Goal: Task Accomplishment & Management: Manage account settings

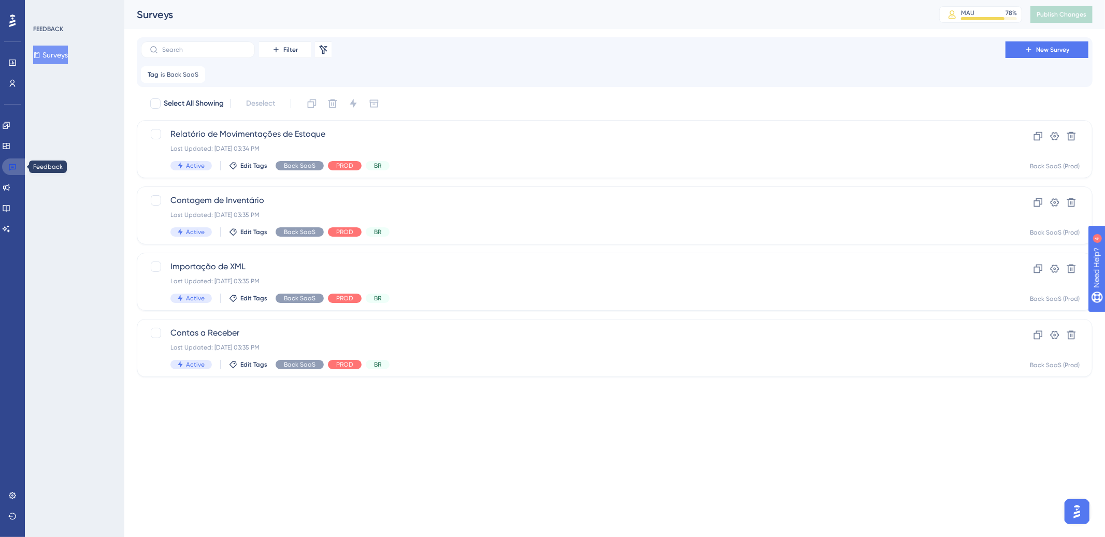
click at [20, 166] on link at bounding box center [14, 166] width 25 height 17
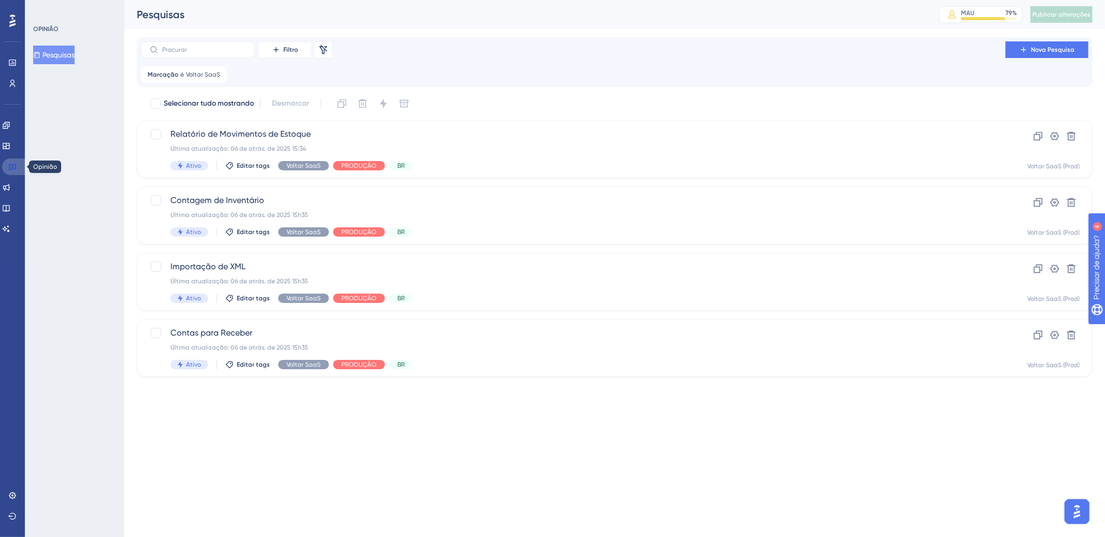
click at [7, 167] on link at bounding box center [14, 166] width 25 height 17
click at [213, 75] on font "Voltar SaaS" at bounding box center [203, 74] width 34 height 7
click at [249, 122] on icon at bounding box center [249, 125] width 10 height 10
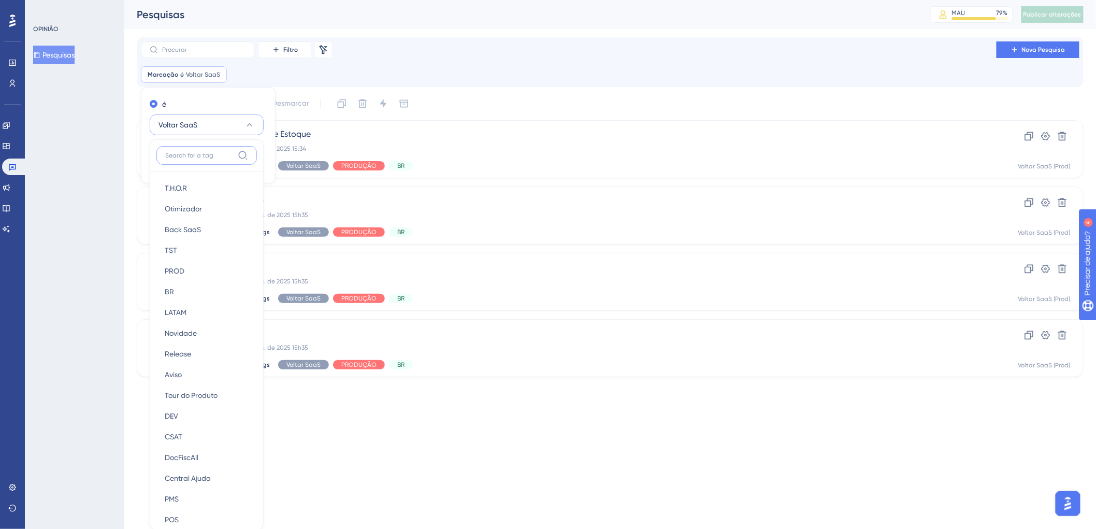
scroll to position [11, 0]
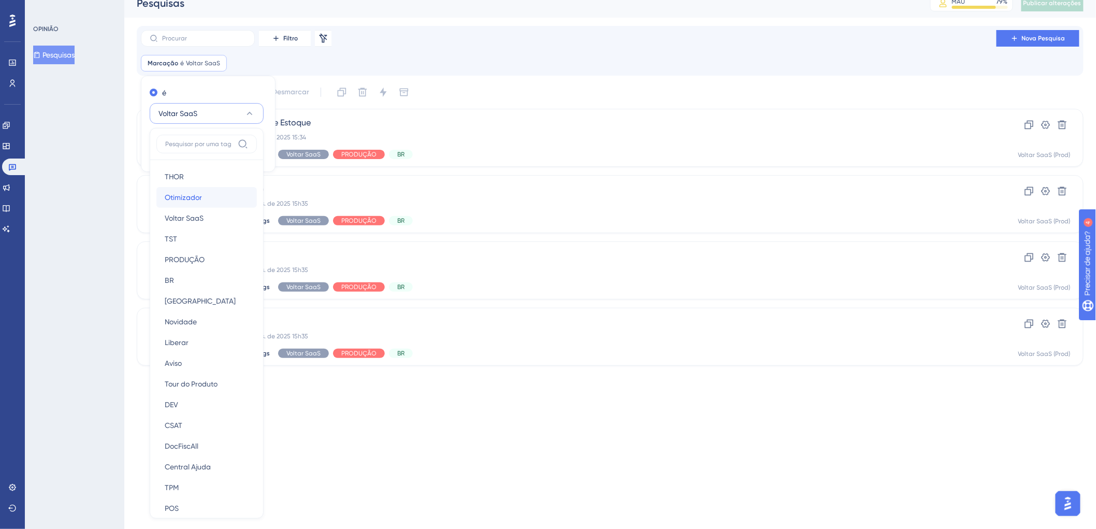
click at [194, 196] on font "Otimizador" at bounding box center [183, 197] width 37 height 8
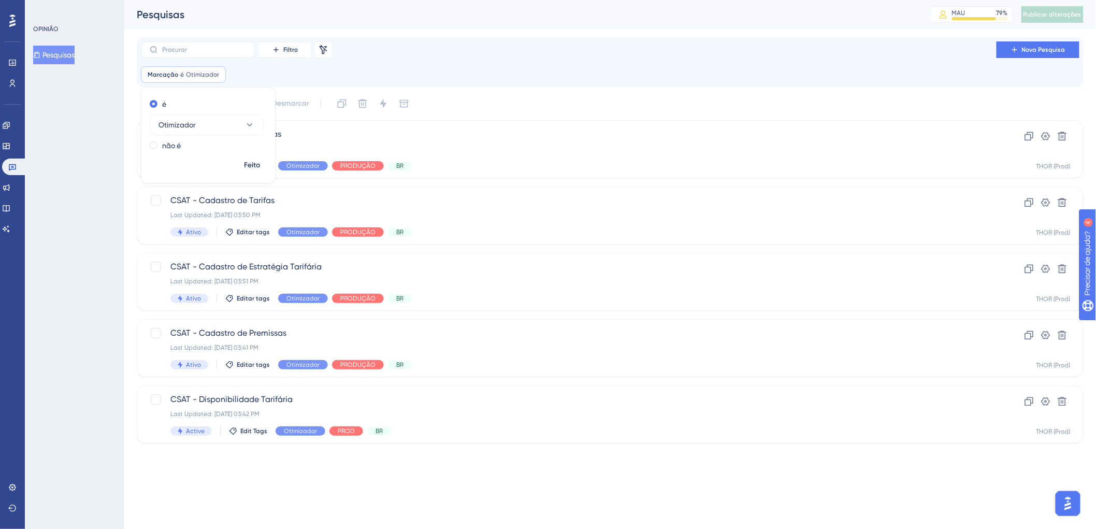
scroll to position [0, 0]
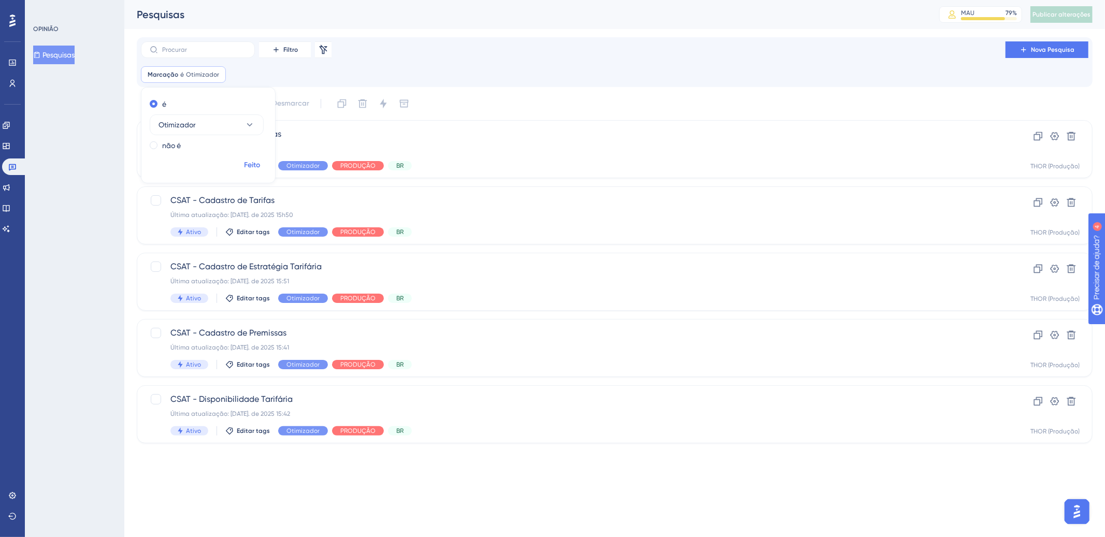
click at [255, 169] on font "Feito" at bounding box center [252, 165] width 16 height 9
click at [528, 149] on div "Última atualização: 03 de jul. de 2025 14:23" at bounding box center [572, 148] width 805 height 8
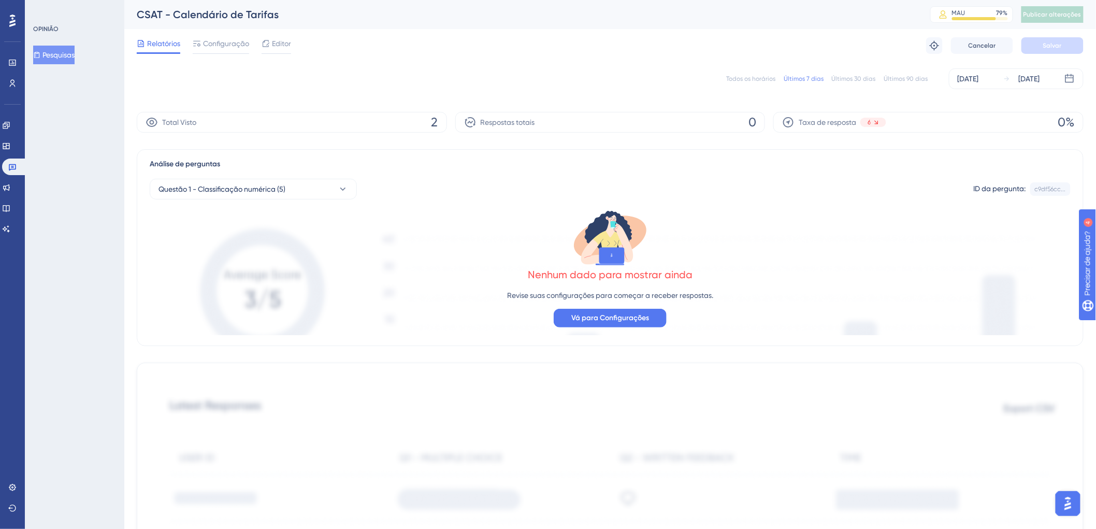
click at [758, 81] on font "Todos os horários" at bounding box center [750, 78] width 49 height 7
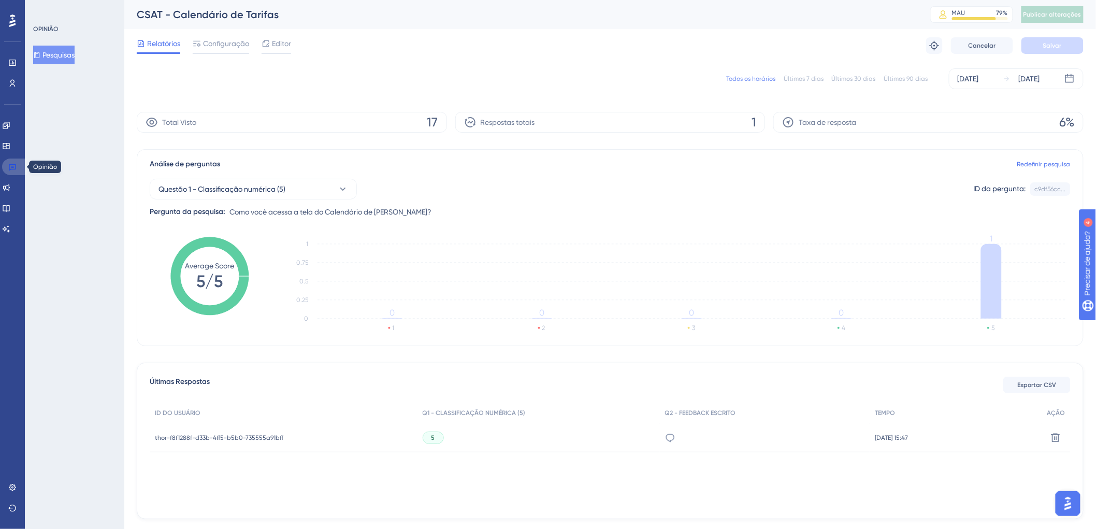
click at [4, 171] on link at bounding box center [14, 166] width 25 height 17
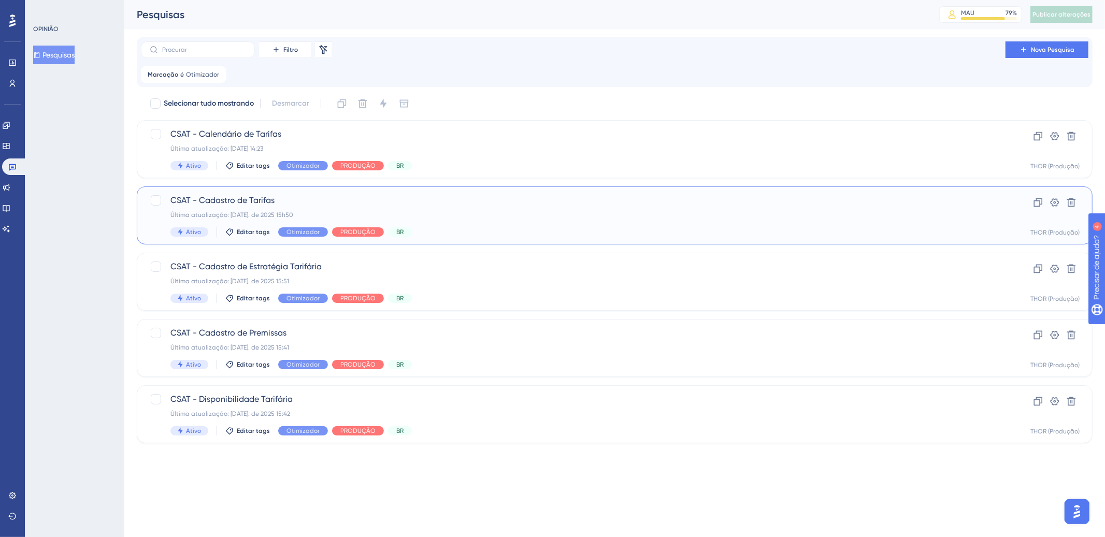
click at [431, 219] on div "Última atualização: 06 de junho. de 2025 15h50" at bounding box center [572, 215] width 805 height 8
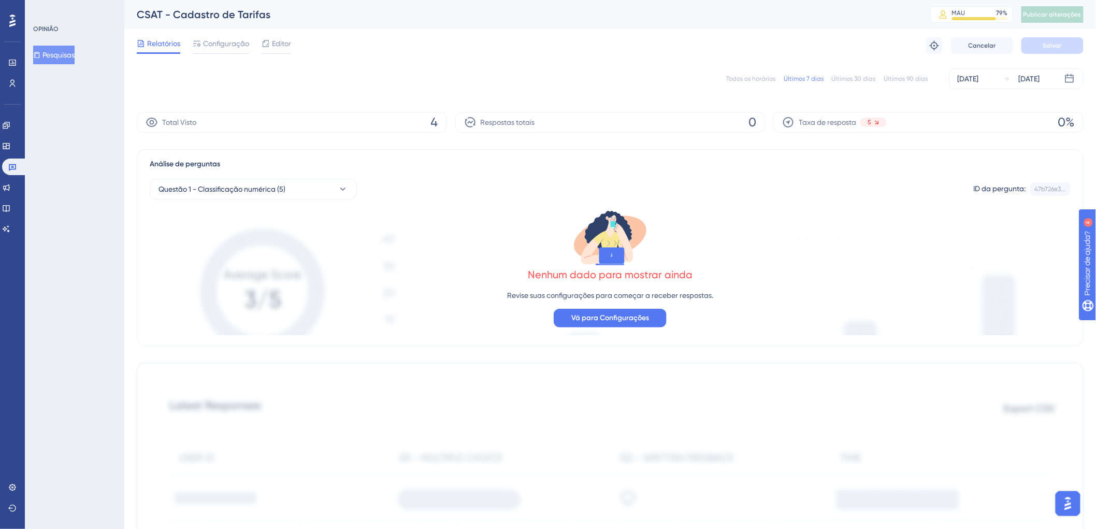
click at [754, 73] on div "Todos os horários Últimos 7 dias Últimos 30 dias Últimos 90 dias 06 de agosto d…" at bounding box center [610, 78] width 947 height 21
click at [758, 78] on font "Todos os horários" at bounding box center [750, 78] width 49 height 7
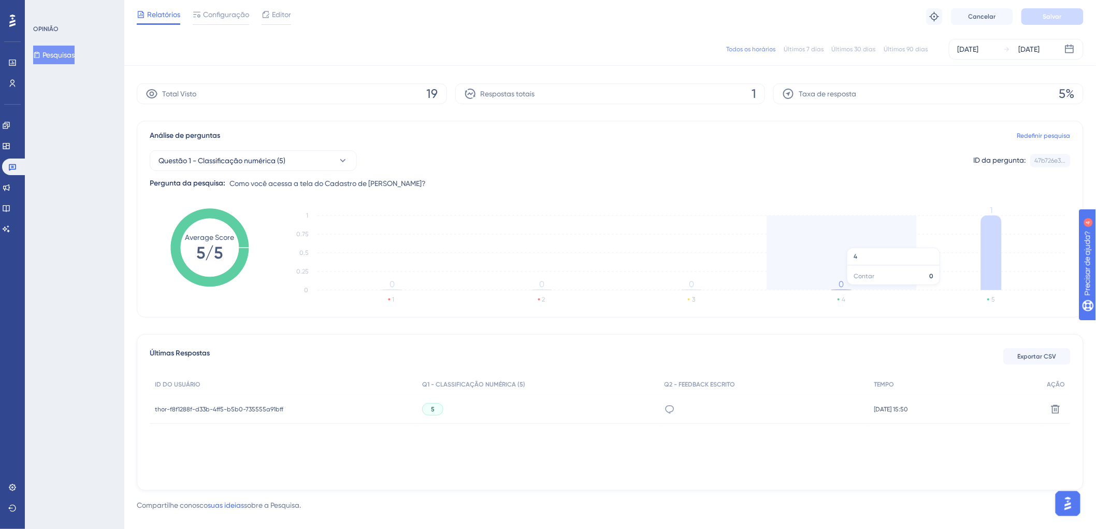
scroll to position [39, 0]
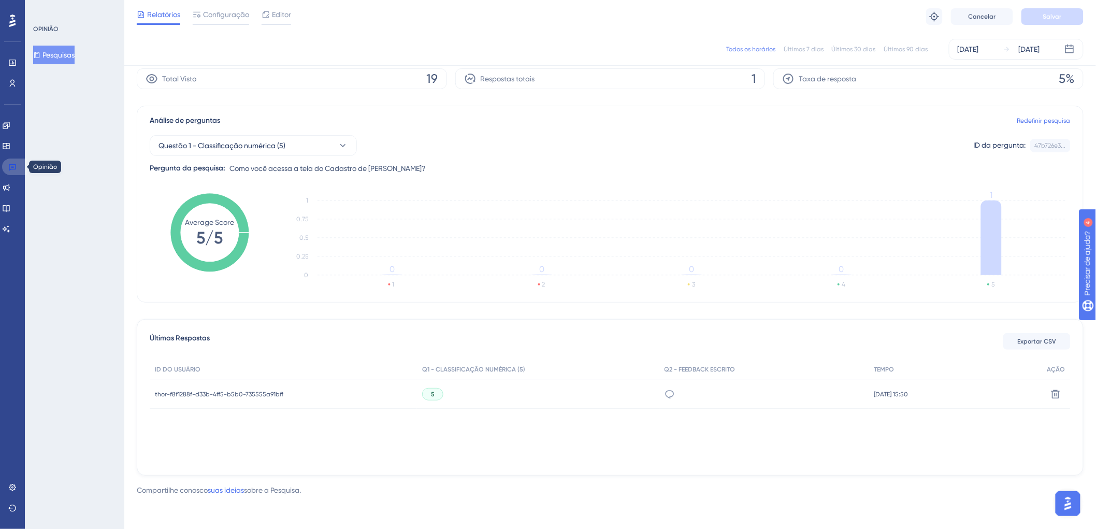
click at [17, 165] on link at bounding box center [14, 166] width 25 height 17
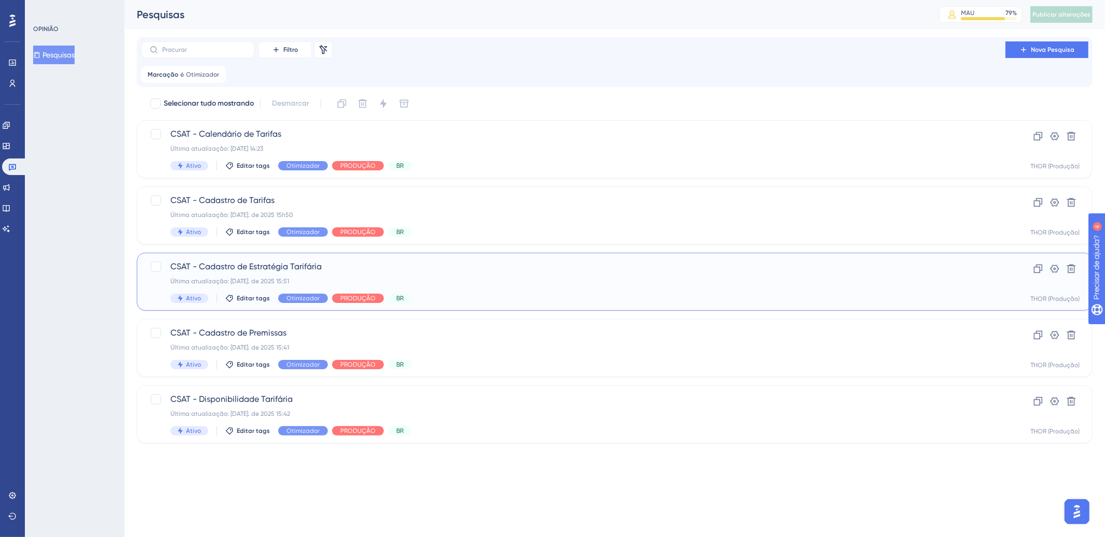
click at [404, 274] on div "CSAT - Cadastro de Estratégia Tarifária Última atualização: 06 de junho. de 202…" at bounding box center [572, 281] width 805 height 42
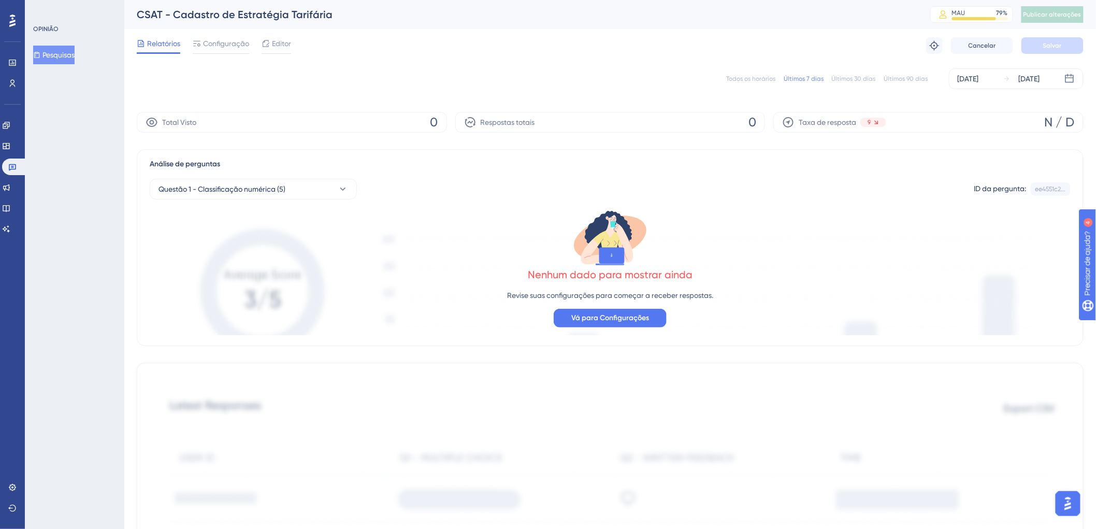
click at [731, 78] on font "Todos os horários" at bounding box center [750, 78] width 49 height 7
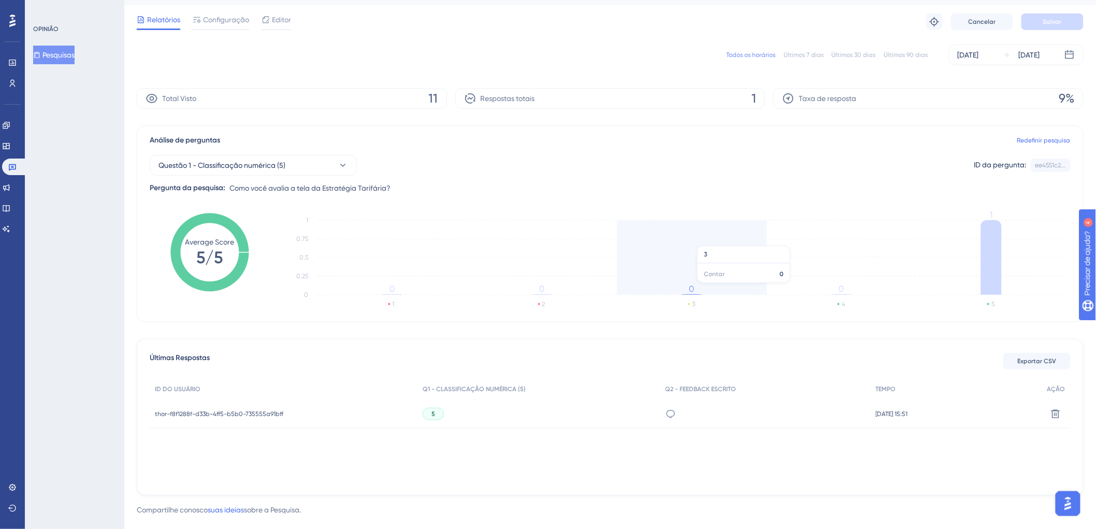
scroll to position [39, 0]
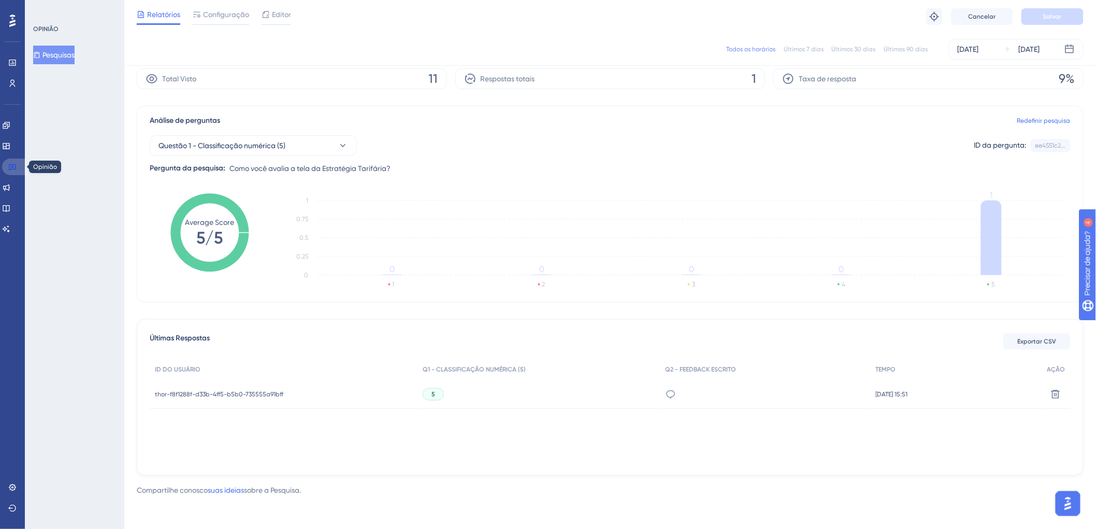
click at [11, 169] on icon at bounding box center [12, 167] width 8 height 8
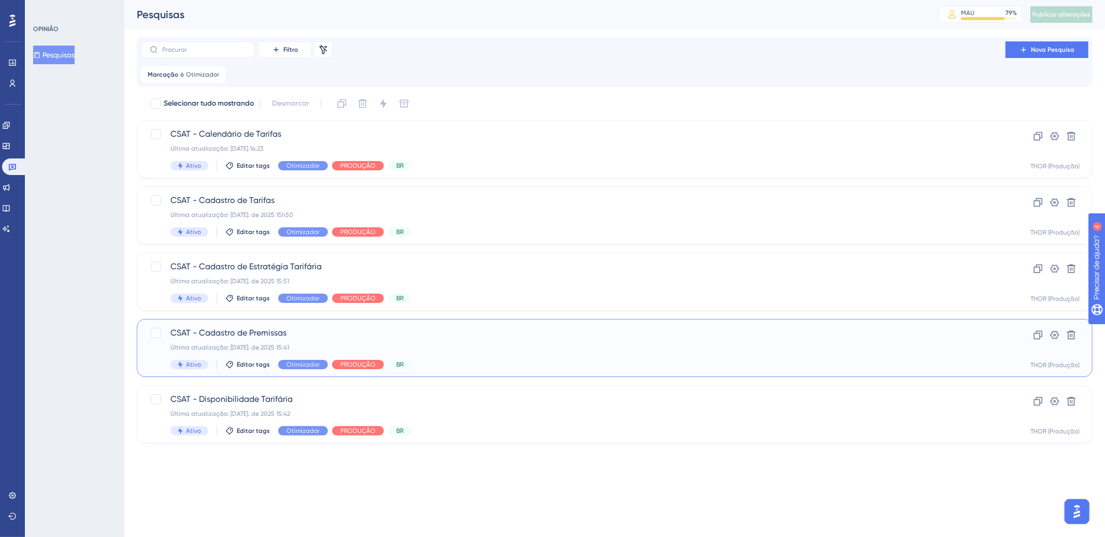
click at [471, 352] on div "CSAT - Cadastro de Premissas Última atualização: 06 de junho. de 2025 15:41 Ati…" at bounding box center [572, 348] width 805 height 42
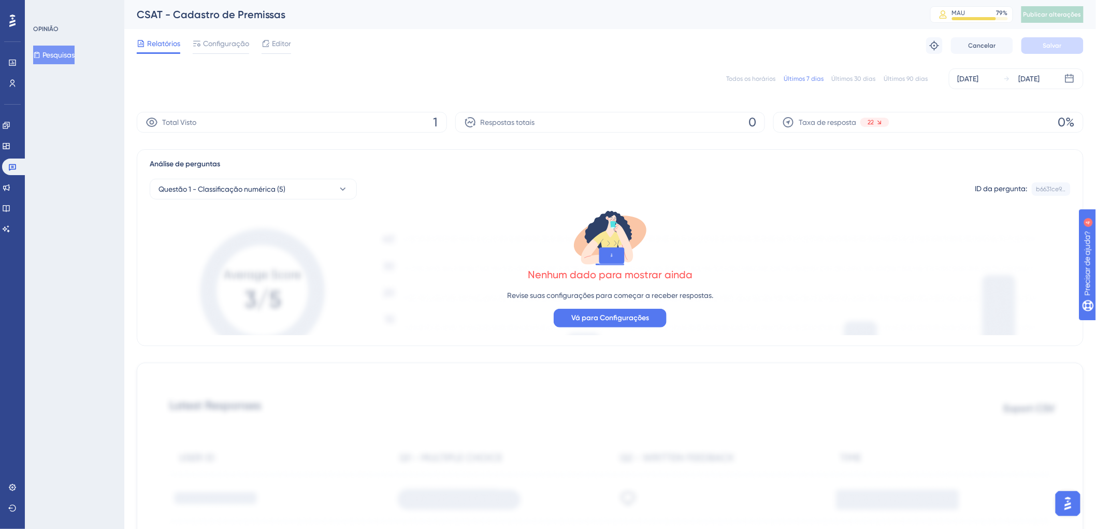
click at [764, 81] on font "Todos os horários" at bounding box center [750, 78] width 49 height 7
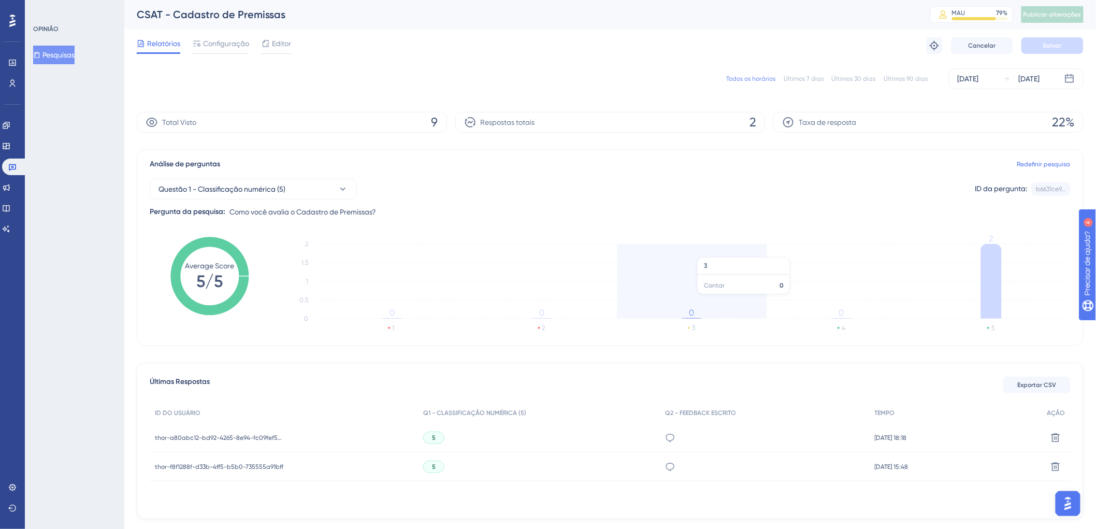
scroll to position [39, 0]
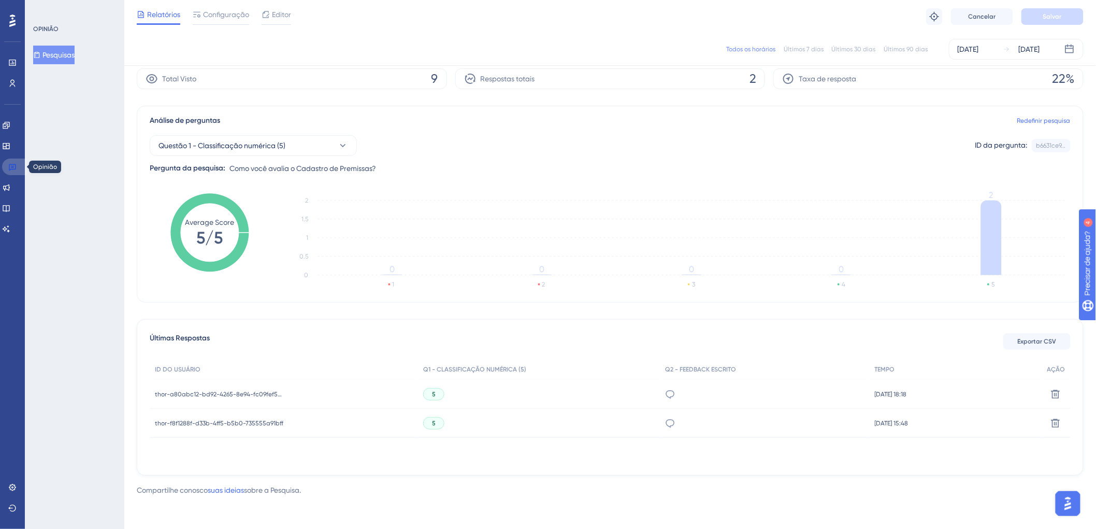
click at [11, 169] on icon at bounding box center [12, 167] width 8 height 8
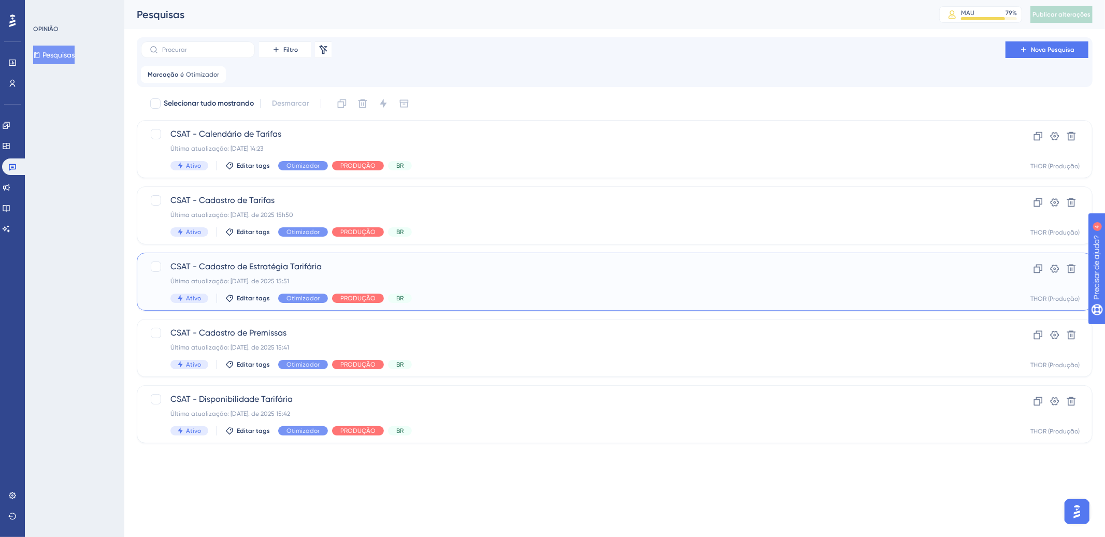
click at [511, 297] on div "Ativo Editar tags Otimizador PRODUÇÃO BR" at bounding box center [572, 298] width 805 height 9
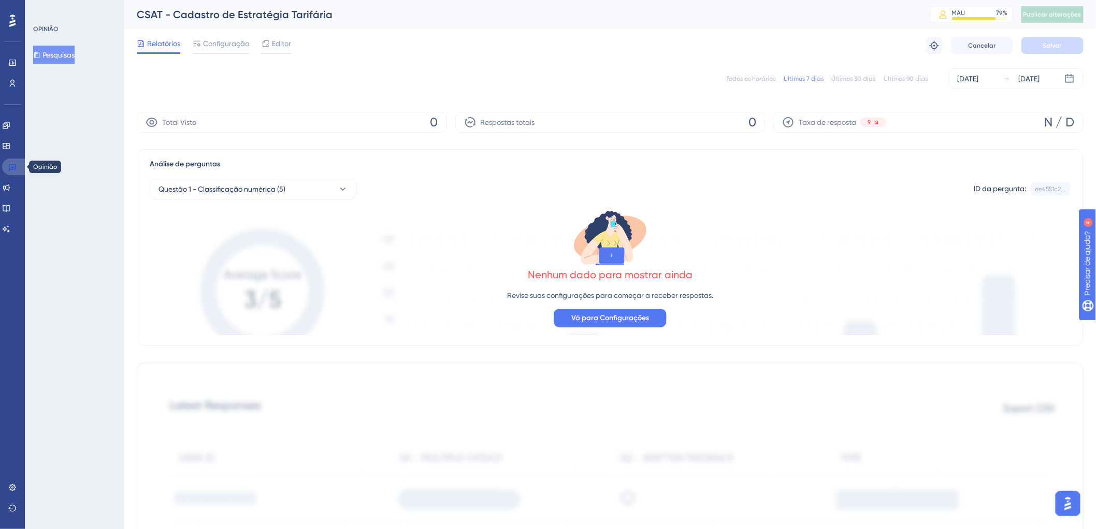
click at [15, 164] on icon at bounding box center [12, 167] width 8 height 8
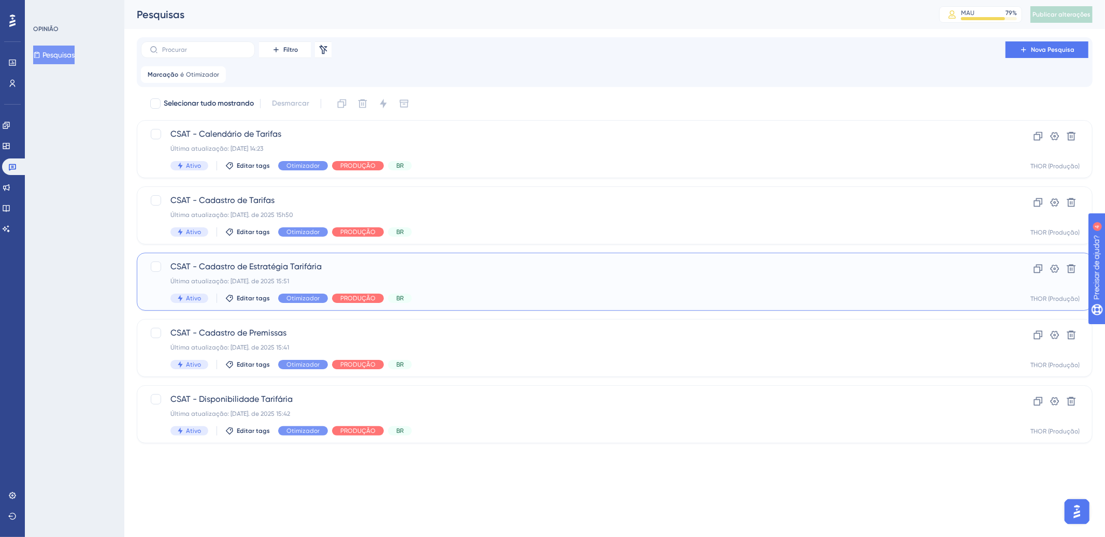
click at [426, 265] on span "CSAT - Cadastro de Estratégia Tarifária" at bounding box center [572, 266] width 805 height 12
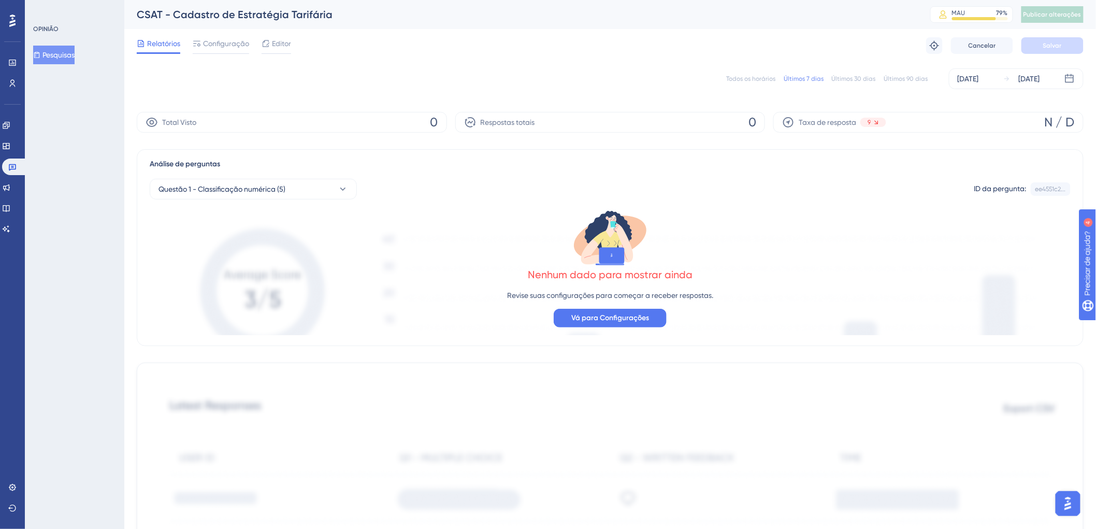
click at [754, 77] on font "Todos os horários" at bounding box center [750, 78] width 49 height 7
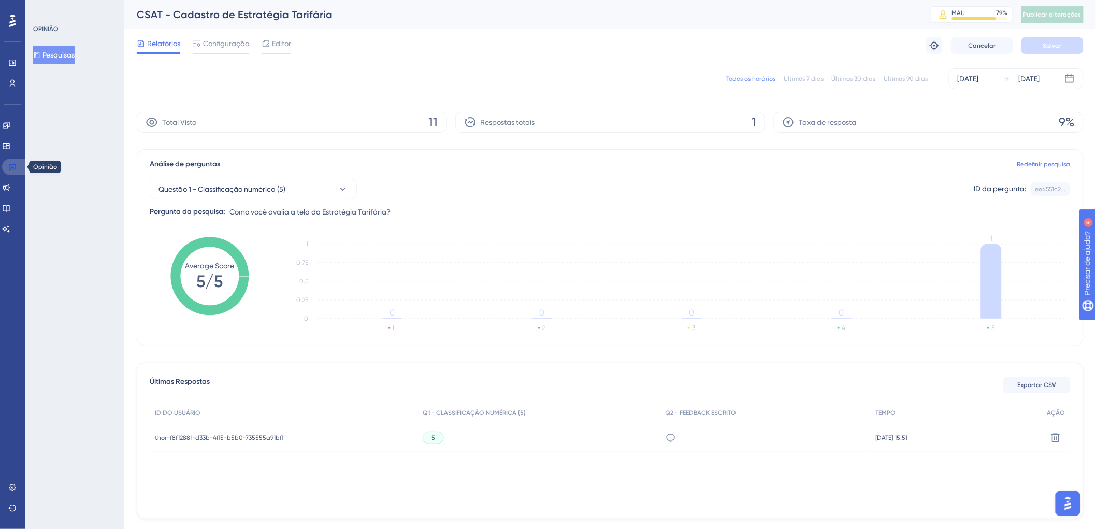
click at [19, 166] on link at bounding box center [14, 166] width 25 height 17
